Goal: Transaction & Acquisition: Purchase product/service

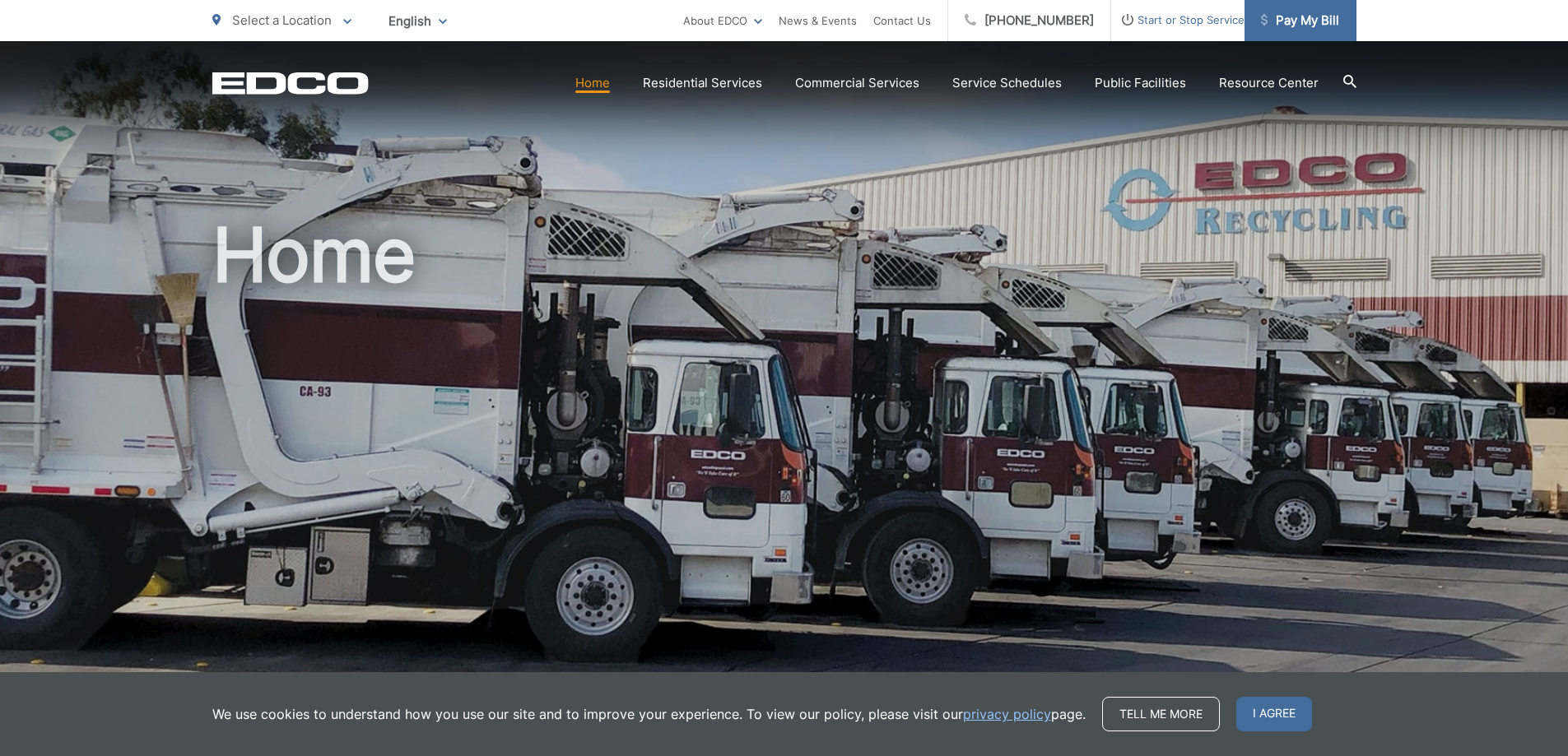
click at [1292, 11] on link "Pay My Bill" at bounding box center [1301, 21] width 112 height 41
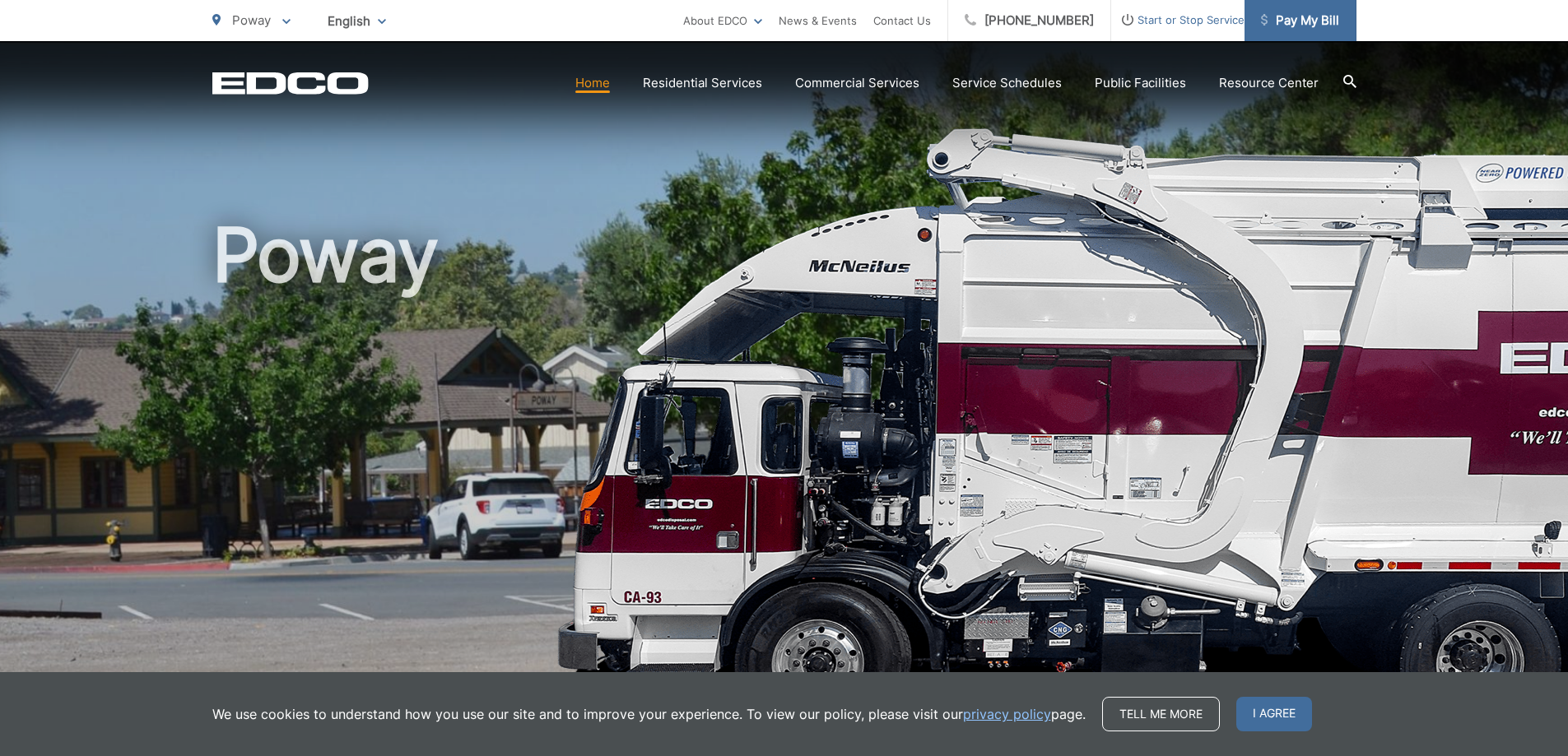
click at [1322, 32] on link "Pay My Bill" at bounding box center [1301, 21] width 112 height 41
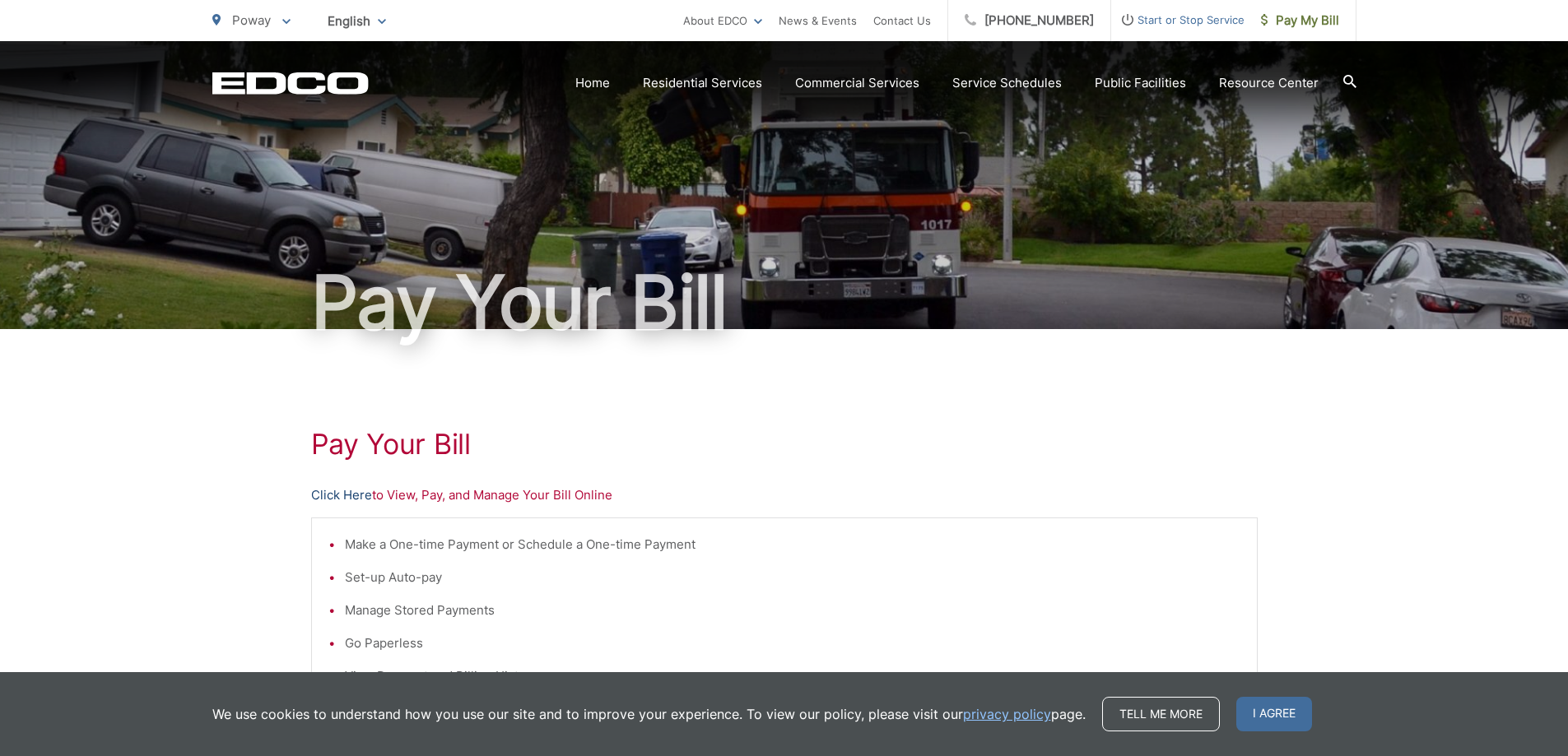
click at [329, 495] on link "Click Here" at bounding box center [342, 495] width 61 height 20
